Goal: Task Accomplishment & Management: Use online tool/utility

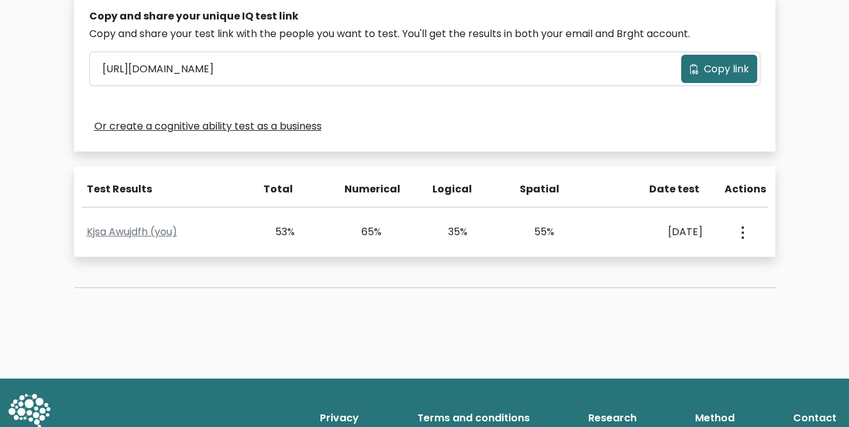
scroll to position [401, 0]
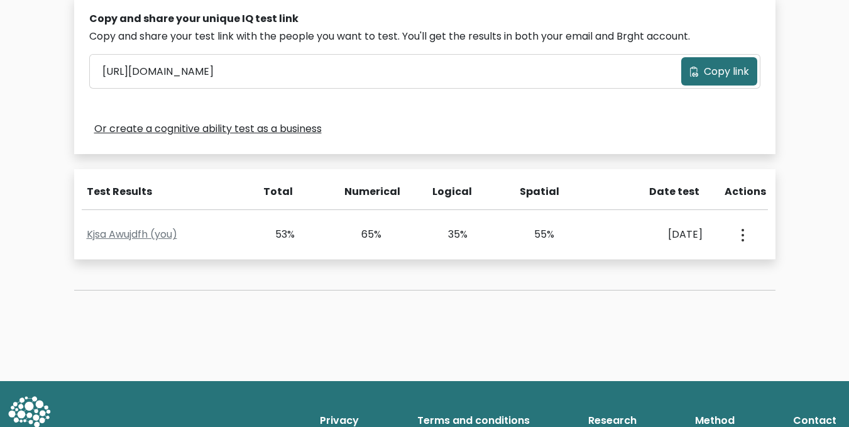
drag, startPoint x: 852, startPoint y: 129, endPoint x: 848, endPoint y: 317, distance: 188.6
click at [848, 317] on html "BRGHT BRGHT Take the test KA Kjsa Dashboard Profile Settings Logout Dashboard P…" at bounding box center [424, 28] width 849 height 859
drag, startPoint x: 847, startPoint y: 316, endPoint x: 854, endPoint y: 309, distance: 10.7
click at [849, 309] on html "BRGHT BRGHT Take the test KA Kjsa Dashboard Profile Settings Logout Dashboard P…" at bounding box center [424, 28] width 849 height 859
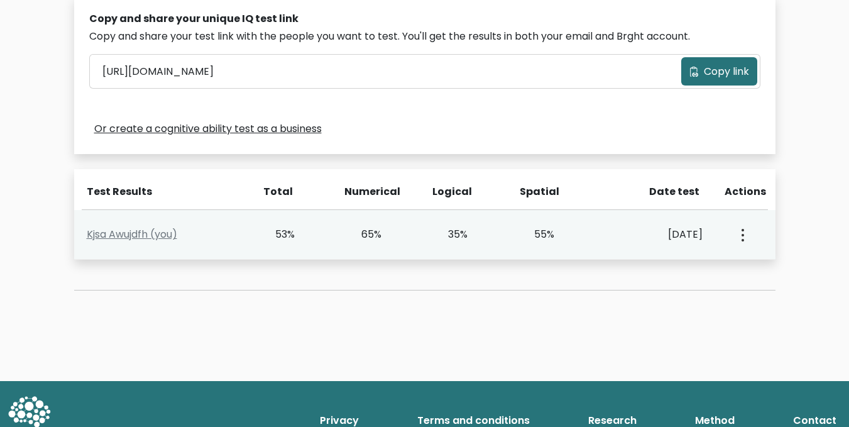
click at [744, 240] on circle "button" at bounding box center [743, 240] width 3 height 3
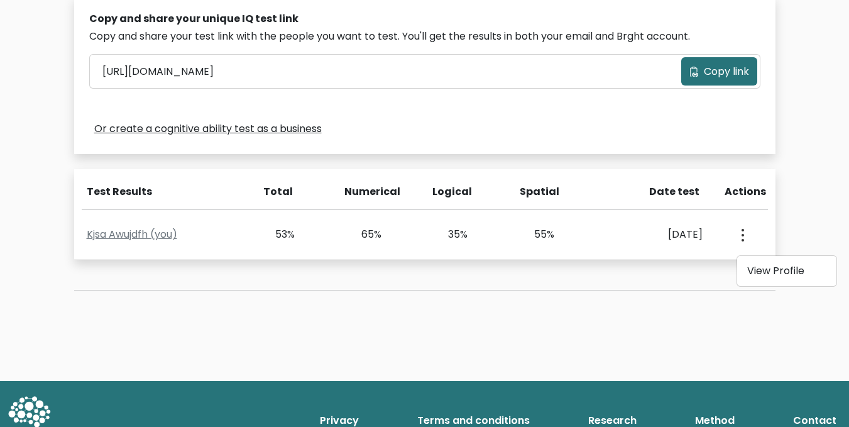
click at [783, 233] on div "Test the IQ of other people 40 questions 30 minutes English Create your unique …" at bounding box center [424, 24] width 849 height 713
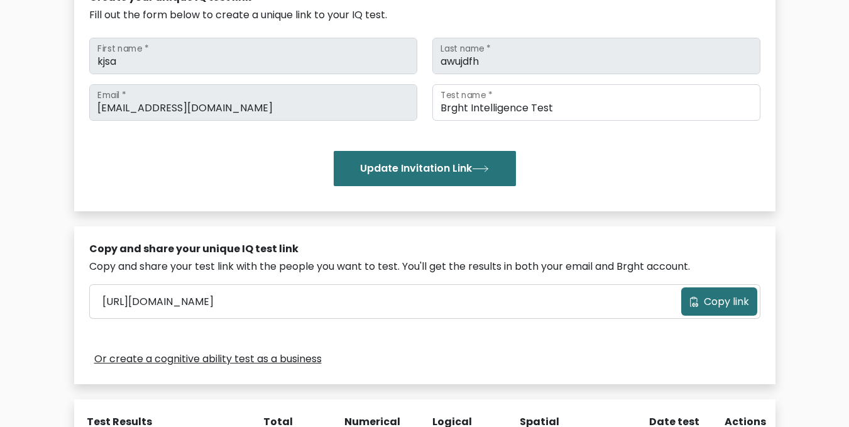
scroll to position [172, 0]
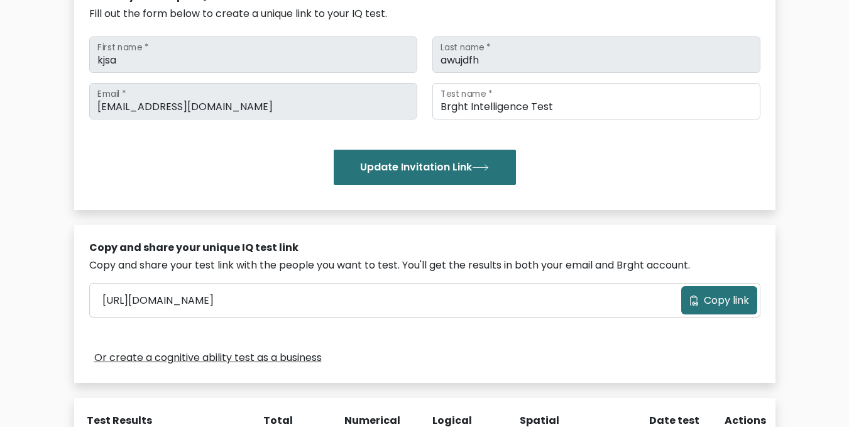
click at [710, 291] on button "Copy link" at bounding box center [719, 300] width 76 height 28
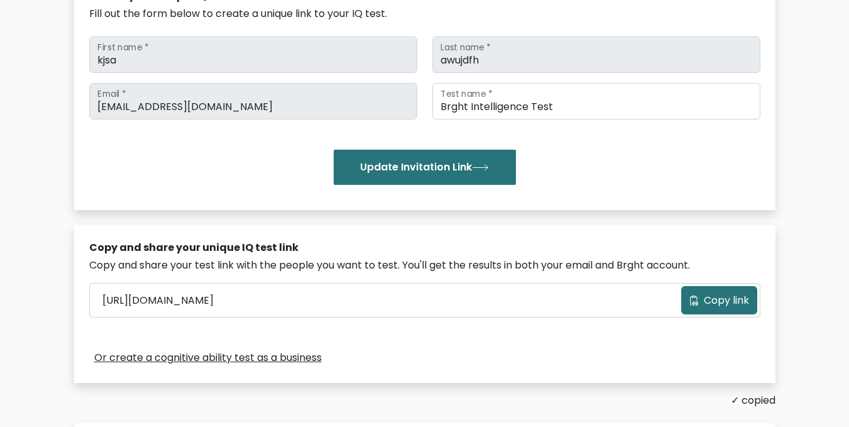
click at [588, 179] on div "Update Invitation Link" at bounding box center [424, 167] width 671 height 35
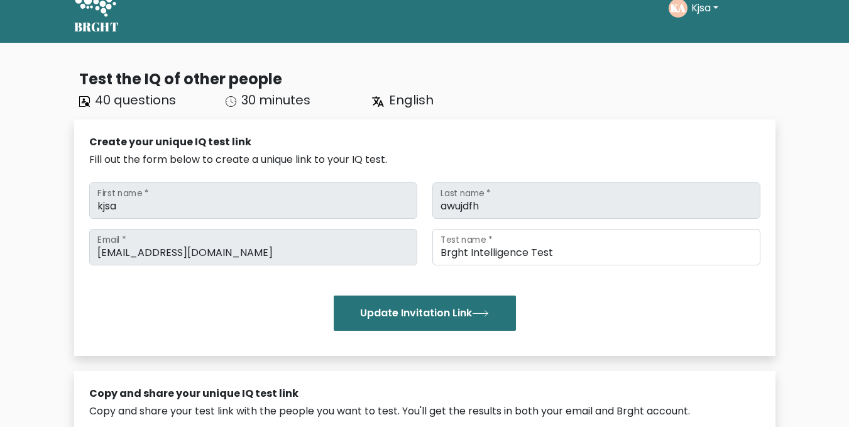
scroll to position [21, 0]
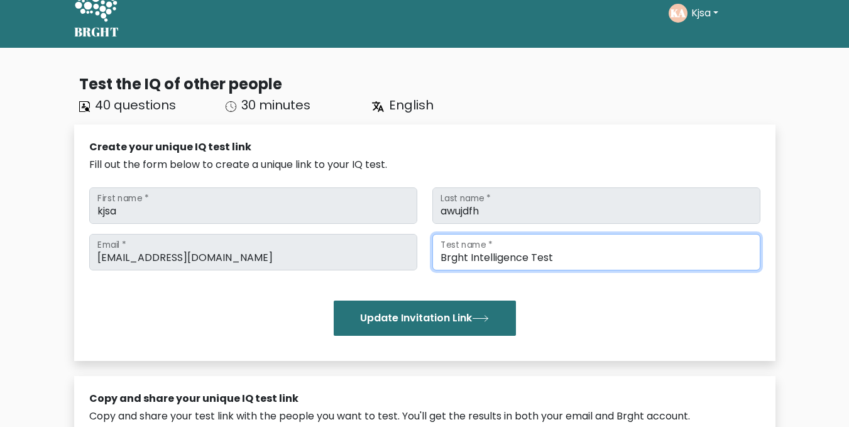
click at [573, 242] on input "Brght Intelligence Test" at bounding box center [597, 252] width 328 height 36
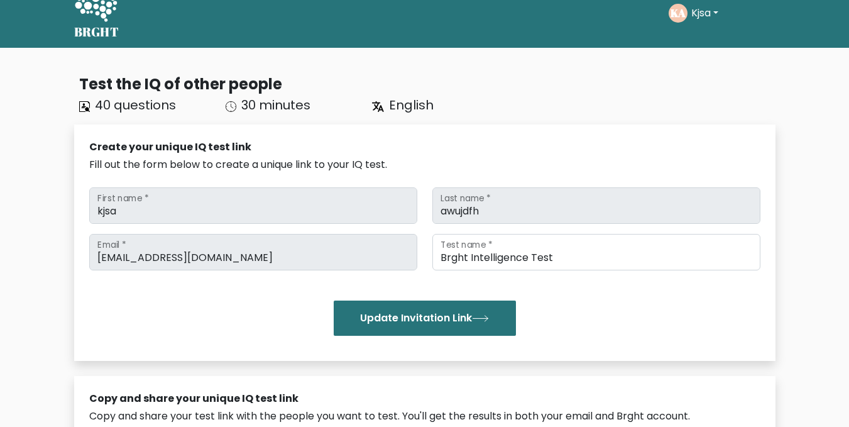
click at [561, 300] on div "Update Invitation Link" at bounding box center [424, 317] width 671 height 35
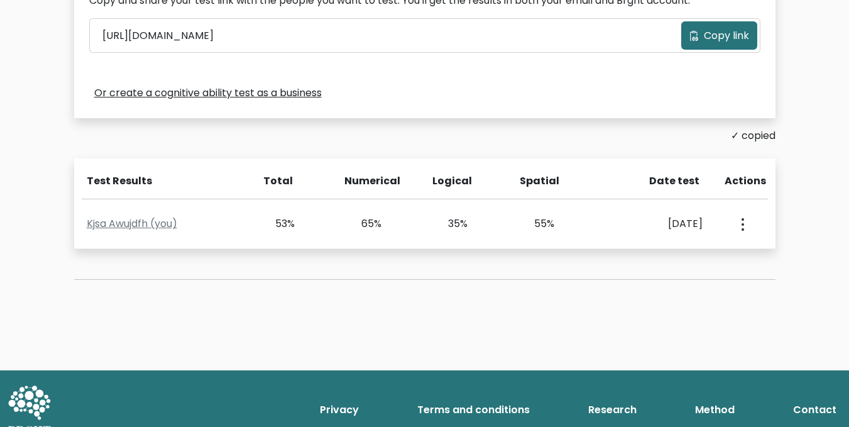
scroll to position [457, 0]
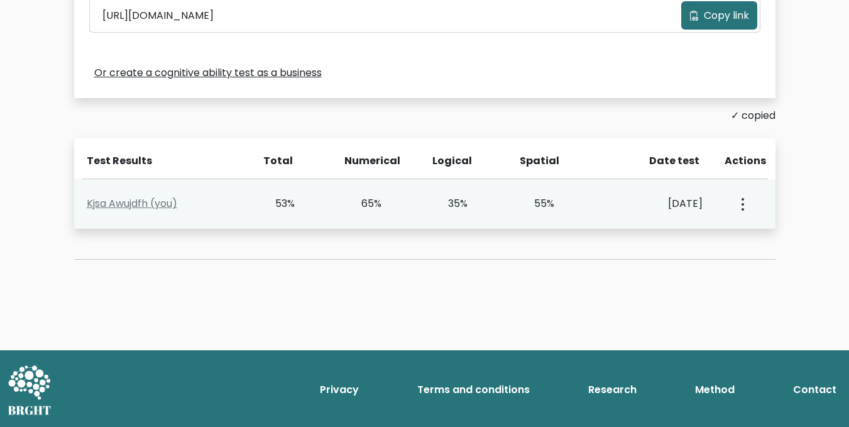
click at [745, 198] on button "button" at bounding box center [742, 203] width 10 height 39
click at [749, 240] on link "View Profile" at bounding box center [786, 240] width 99 height 20
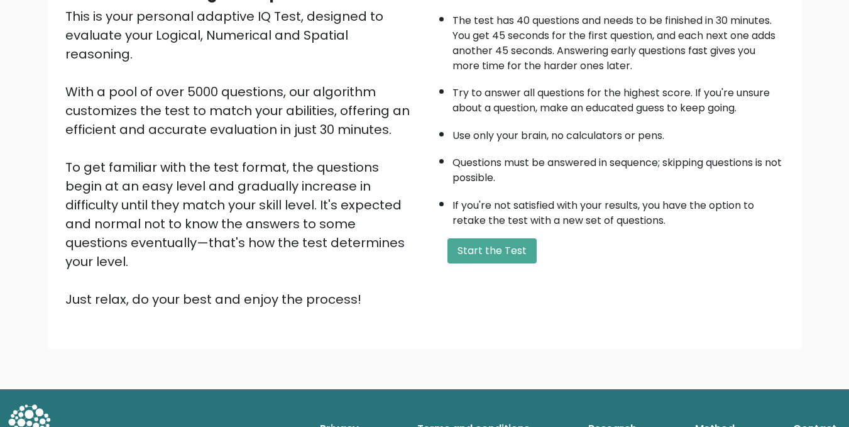
scroll to position [149, 0]
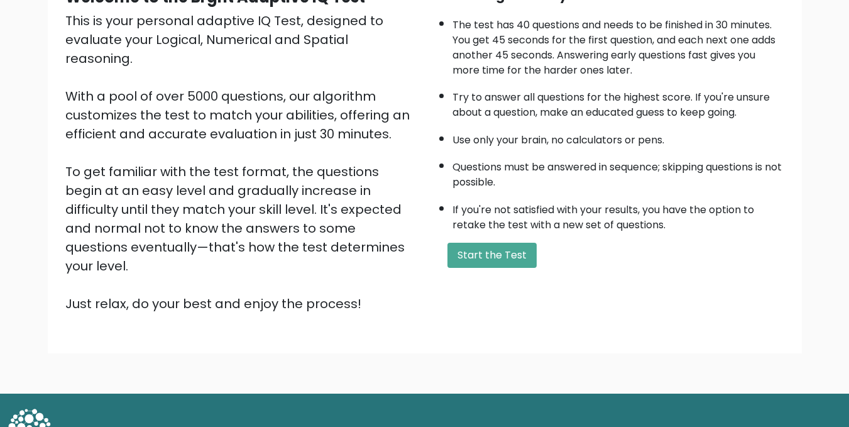
scroll to position [149, 0]
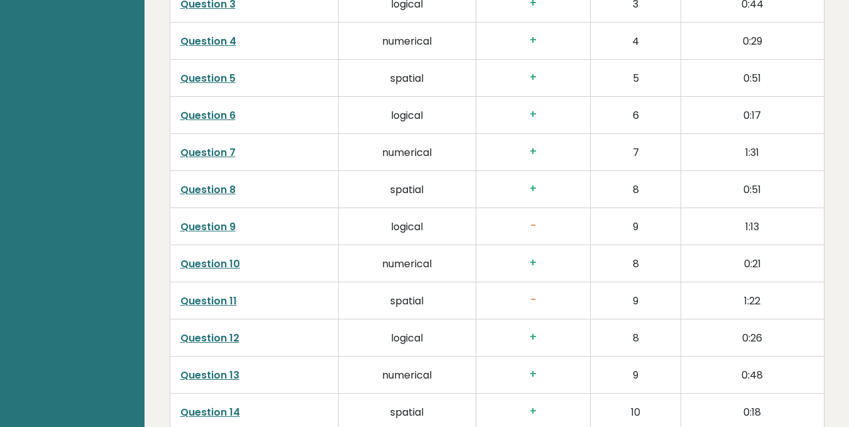
scroll to position [2066, 0]
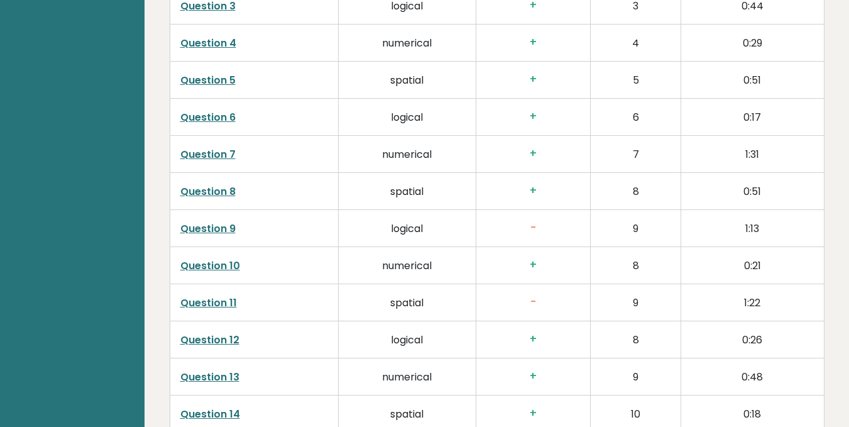
click at [201, 295] on link "Question 11" at bounding box center [208, 302] width 57 height 14
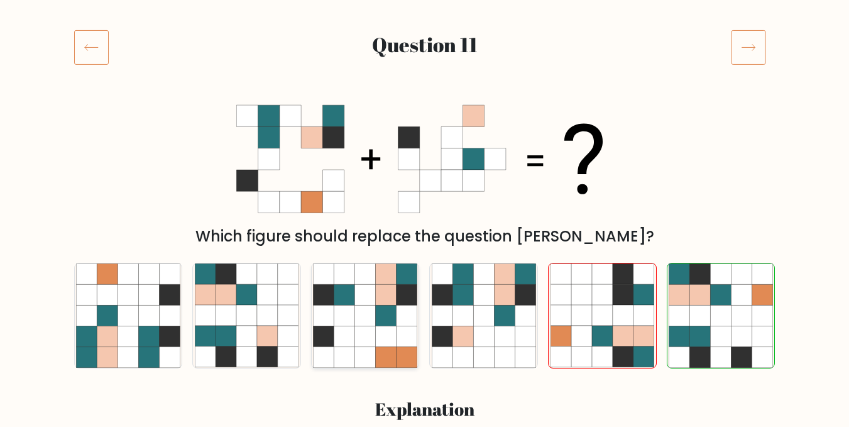
scroll to position [151, 0]
